Goal: Transaction & Acquisition: Purchase product/service

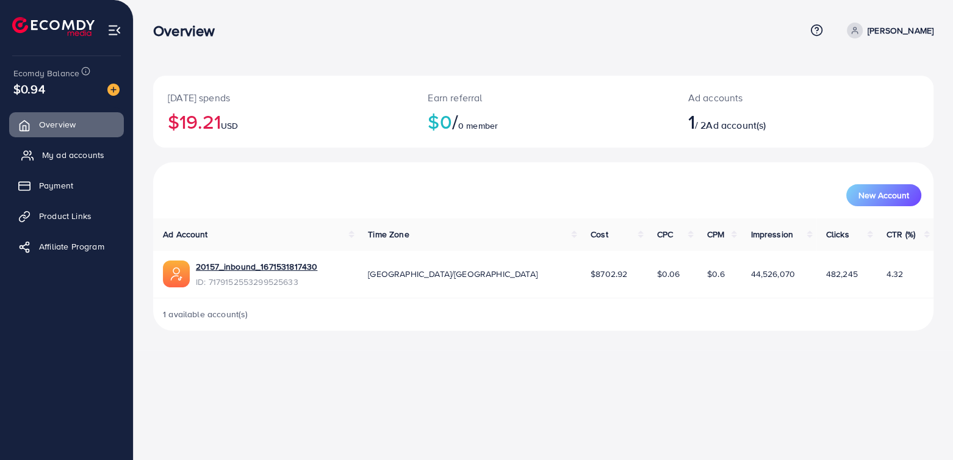
click at [98, 154] on span "My ad accounts" at bounding box center [73, 155] width 62 height 12
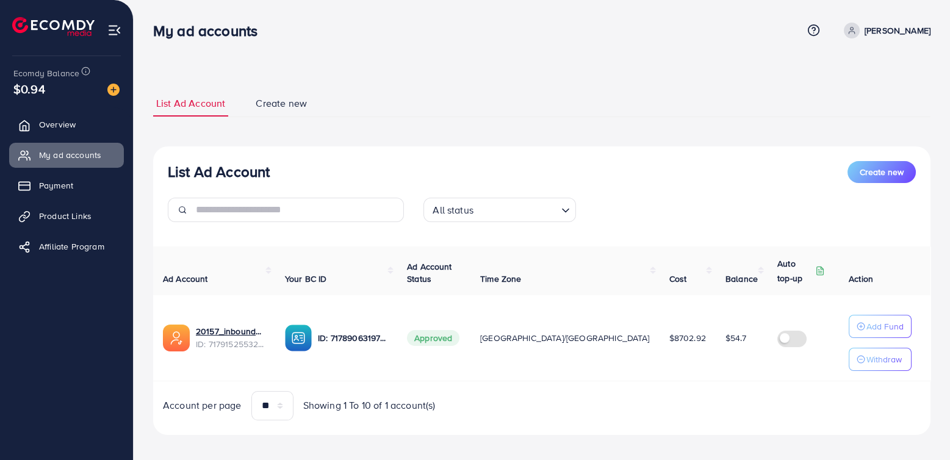
click at [112, 92] on img at bounding box center [113, 90] width 12 height 12
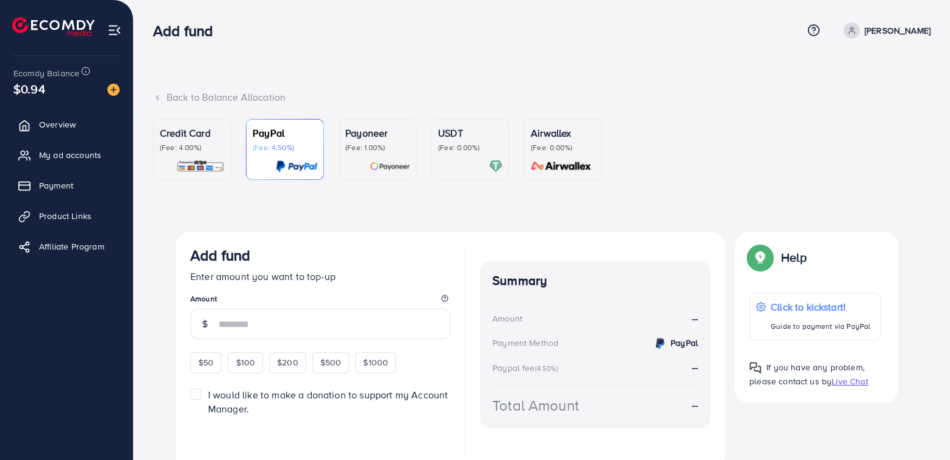
click at [366, 140] on div "Payoneer (Fee: 1.00%)" at bounding box center [377, 139] width 65 height 27
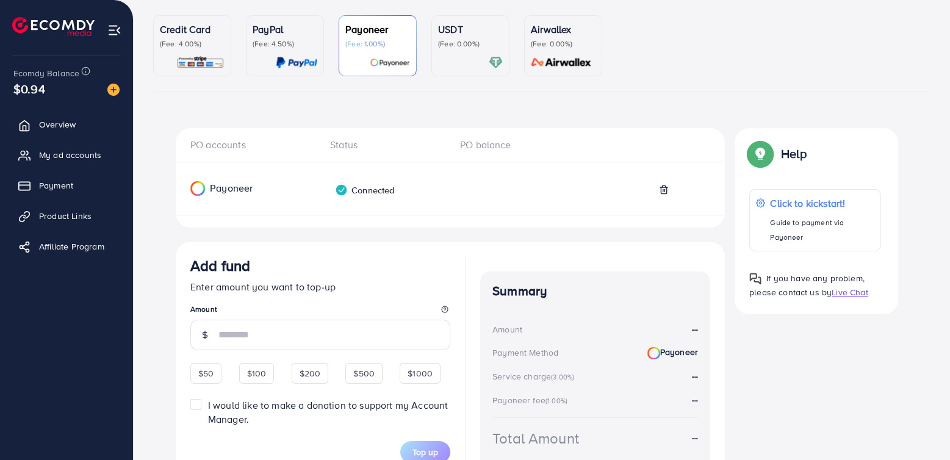
scroll to position [122, 0]
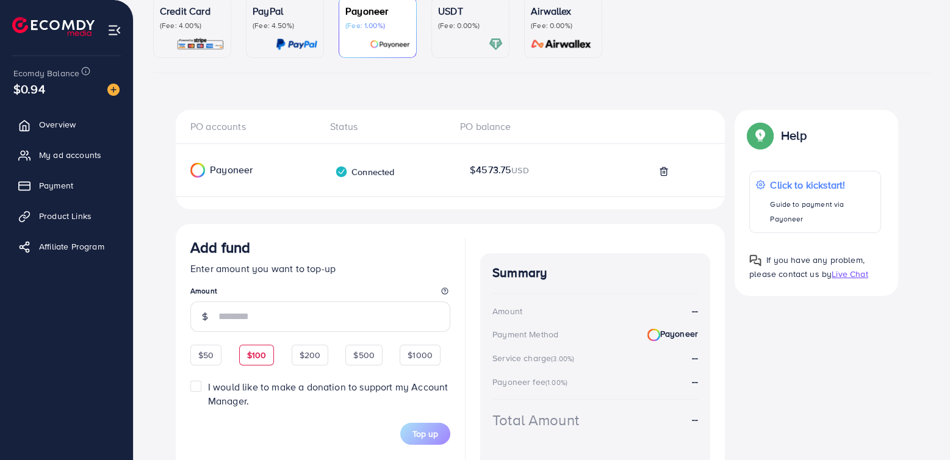
click at [262, 359] on span "$100" at bounding box center [257, 355] width 20 height 12
type input "***"
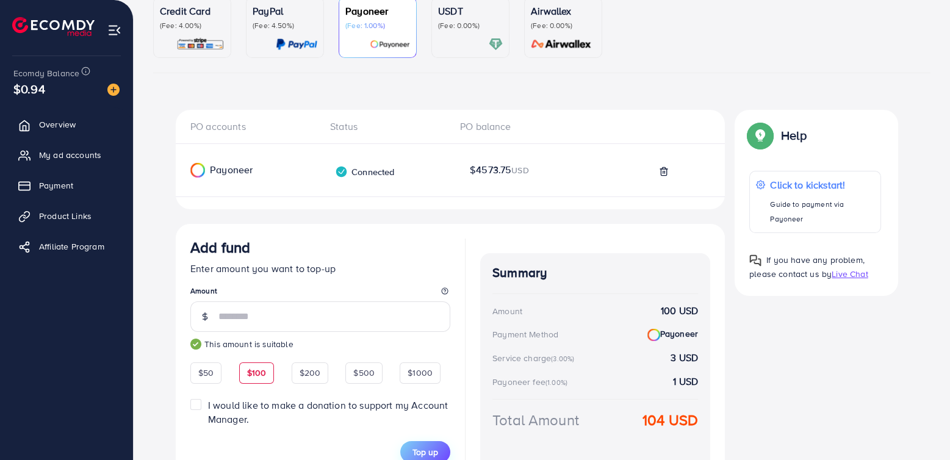
click at [429, 448] on span "Top up" at bounding box center [425, 452] width 26 height 12
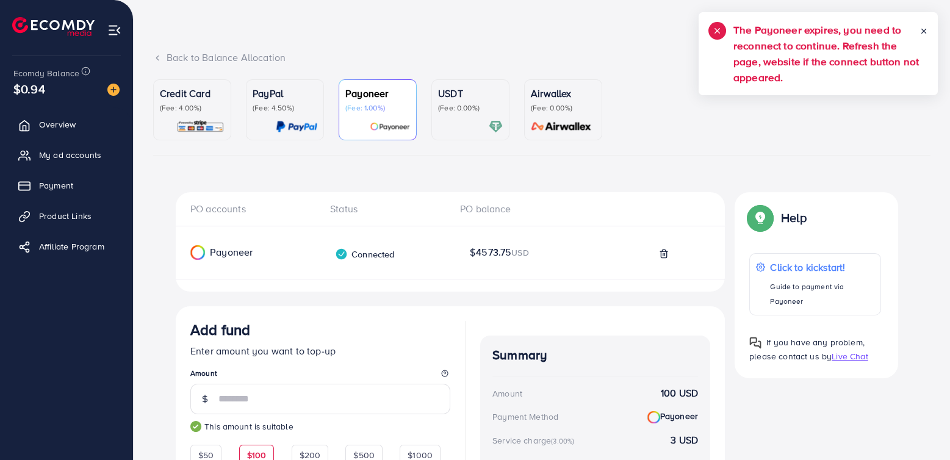
scroll to position [61, 0]
